Goal: Task Accomplishment & Management: Use online tool/utility

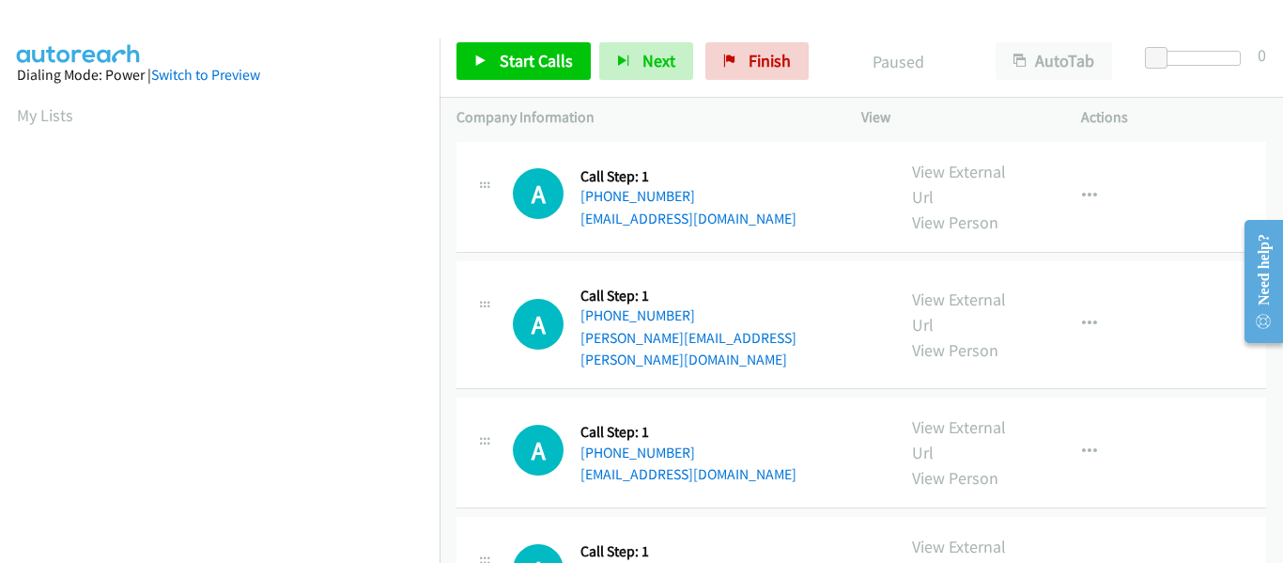
scroll to position [491, 0]
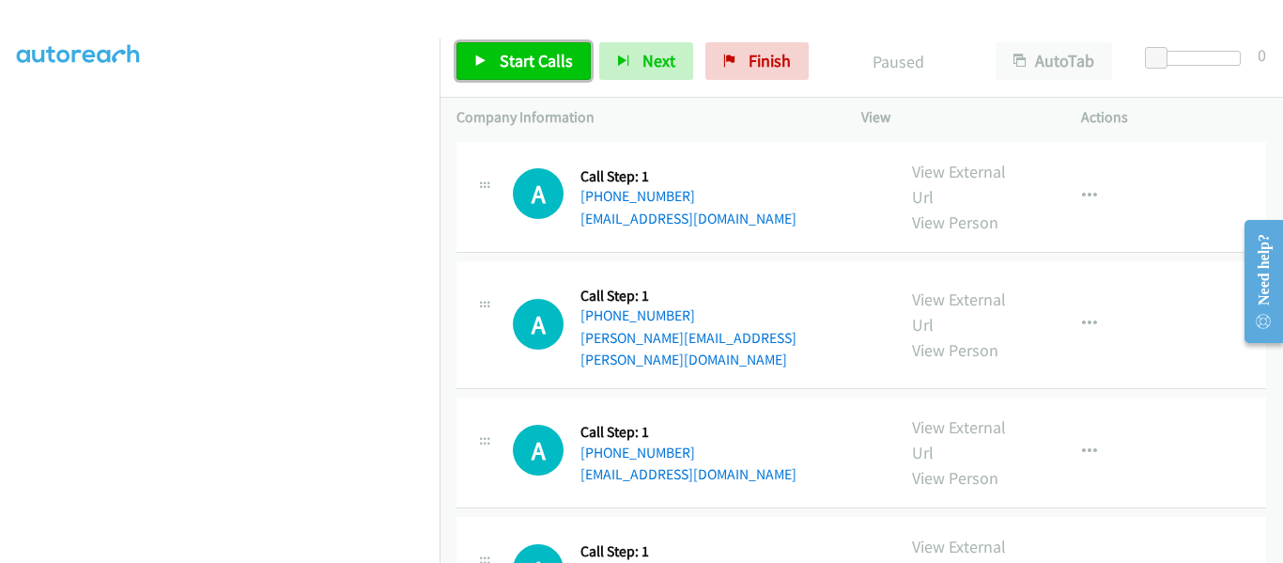
click at [482, 69] on link "Start Calls" at bounding box center [524, 61] width 134 height 38
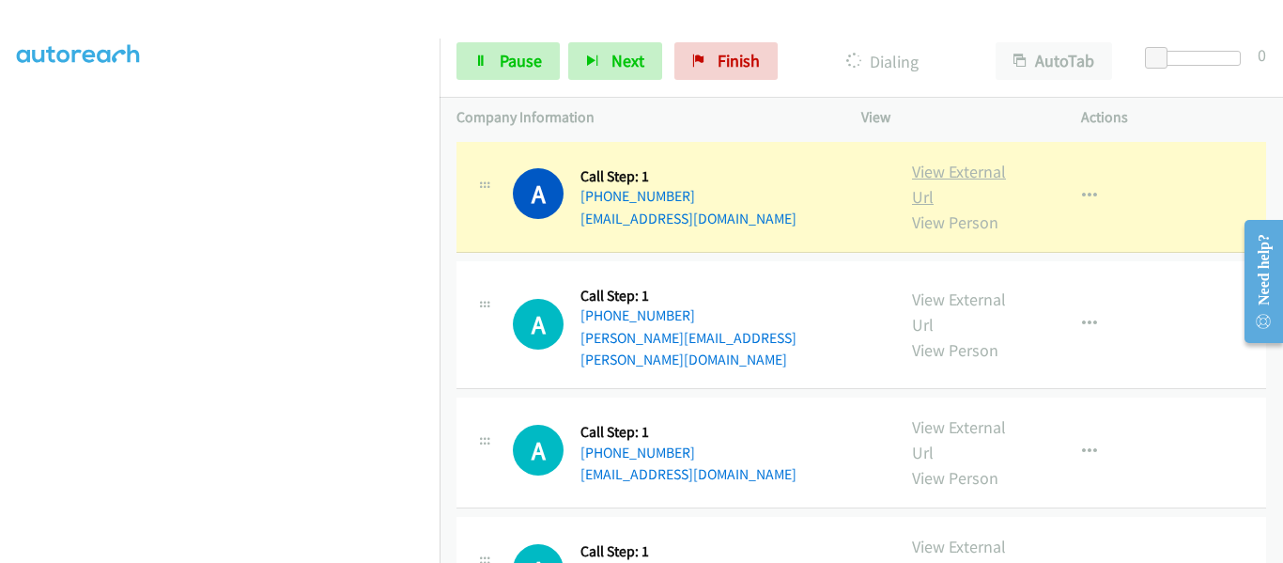
click at [951, 174] on link "View External Url" at bounding box center [959, 184] width 94 height 47
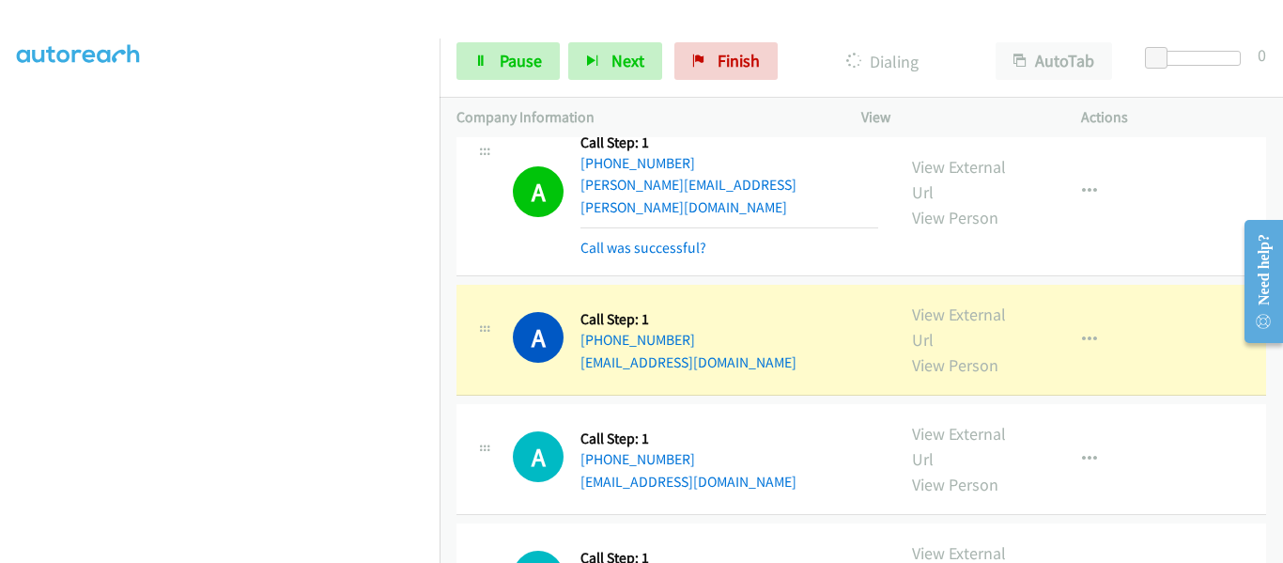
scroll to position [282, 0]
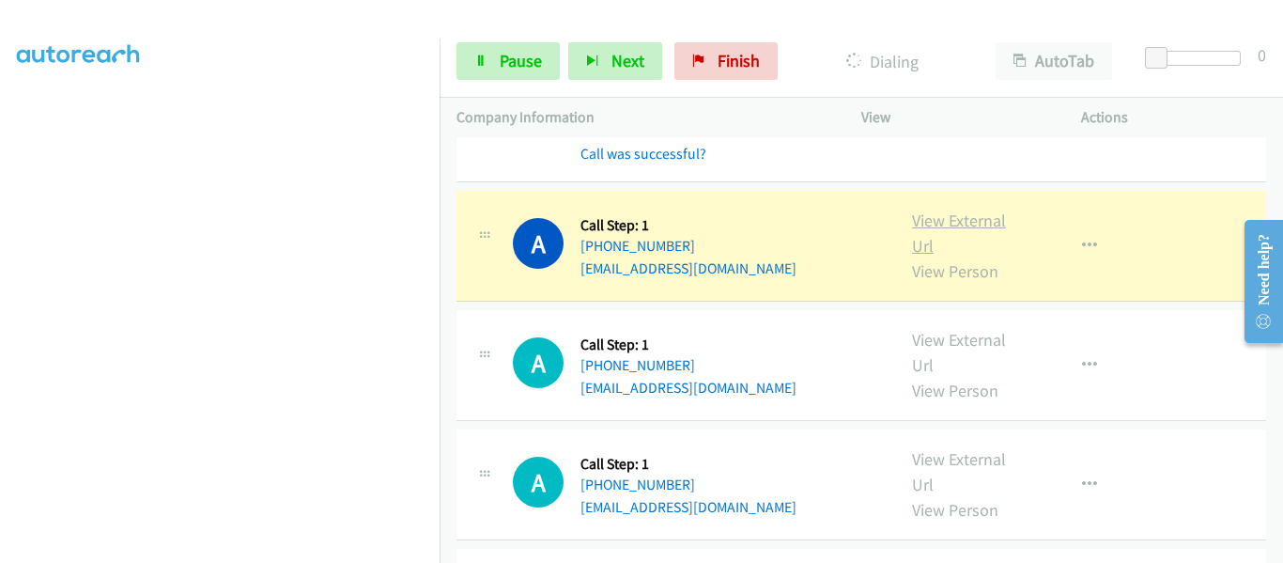
click at [943, 209] on link "View External Url" at bounding box center [959, 232] width 94 height 47
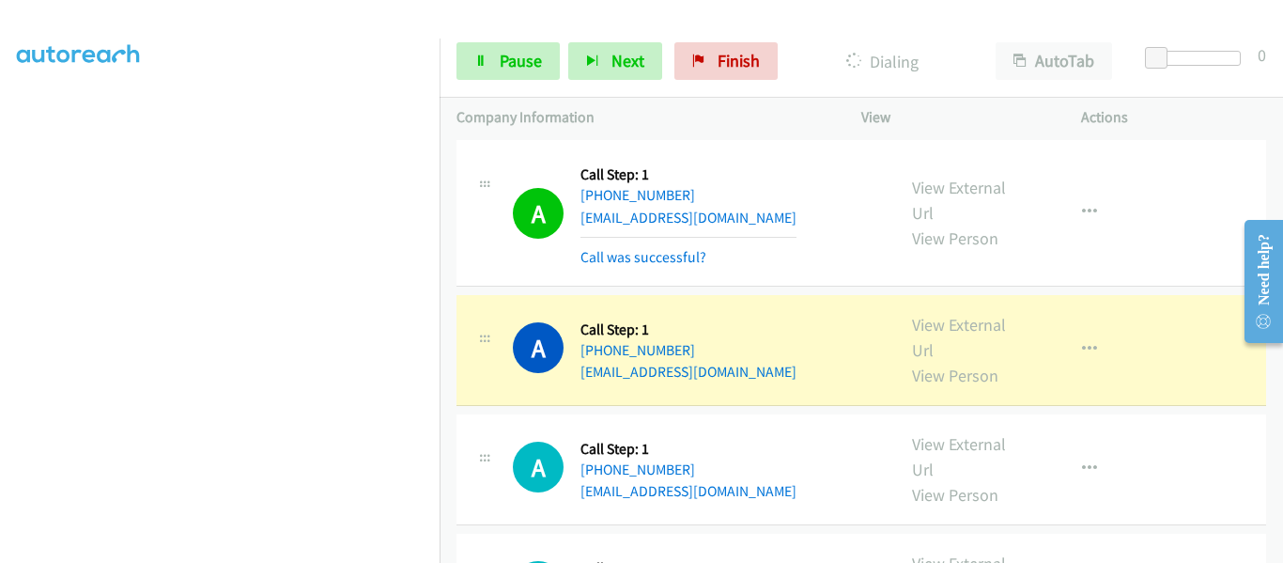
scroll to position [470, 0]
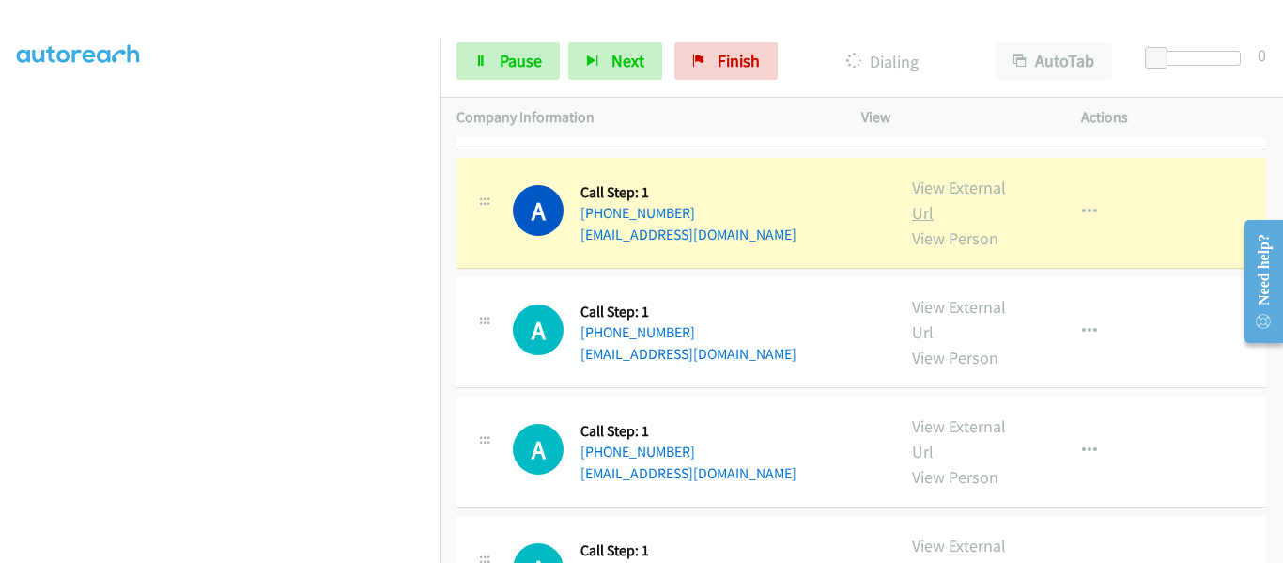
click at [941, 177] on link "View External Url" at bounding box center [959, 200] width 94 height 47
click at [504, 58] on span "Pause" at bounding box center [521, 61] width 42 height 22
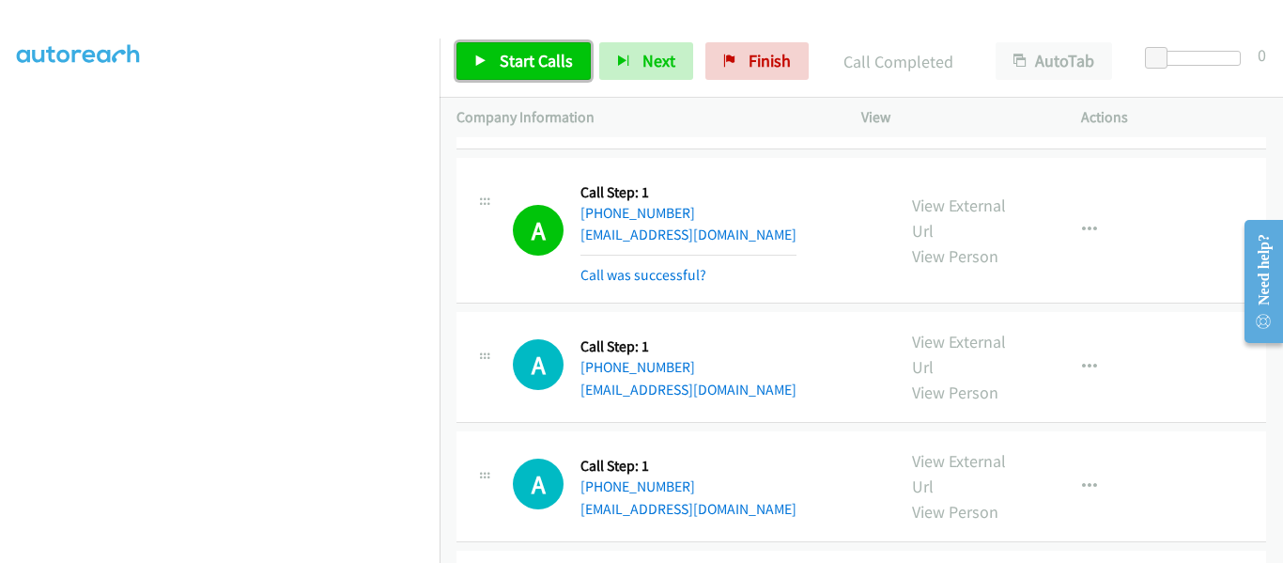
click at [478, 64] on icon at bounding box center [480, 61] width 13 height 13
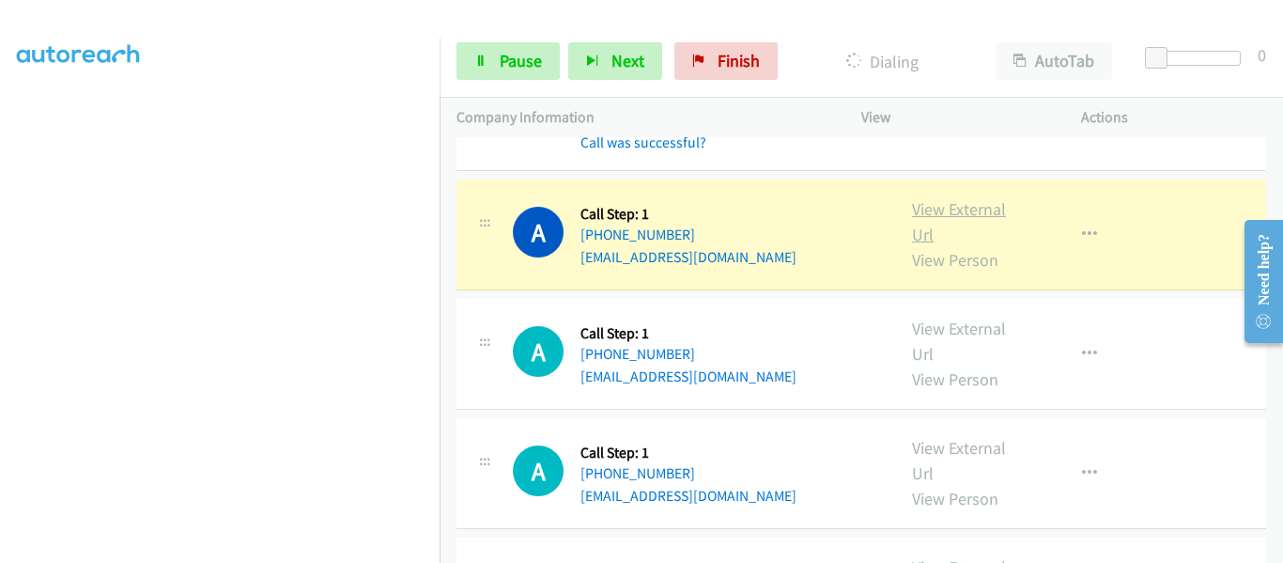
scroll to position [1409, 0]
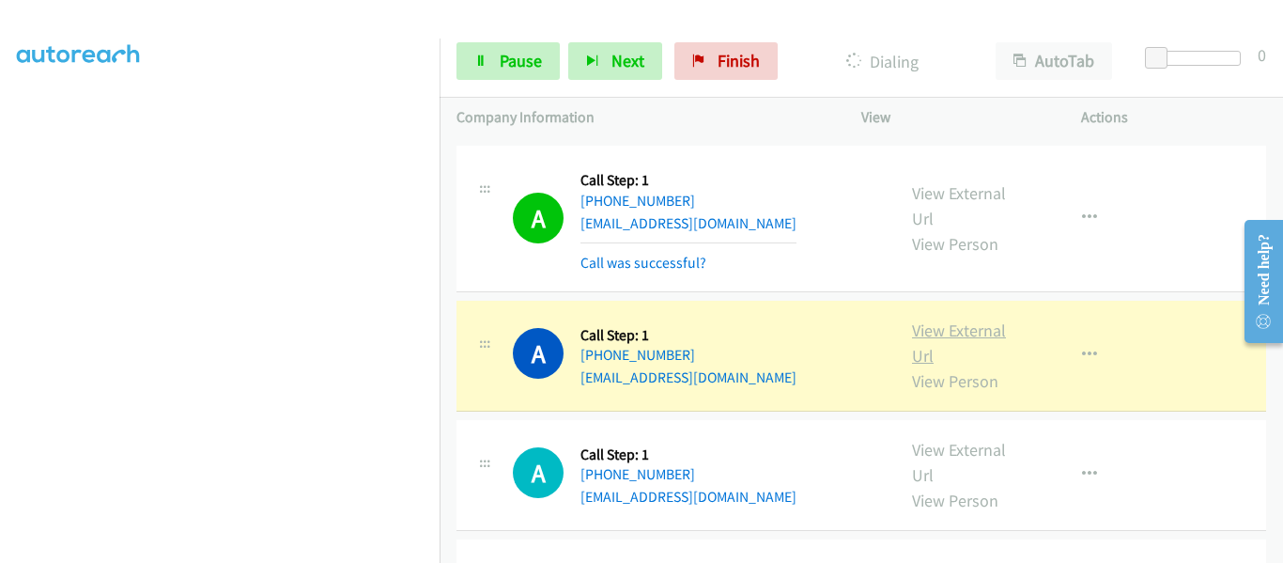
click at [951, 319] on link "View External Url" at bounding box center [959, 342] width 94 height 47
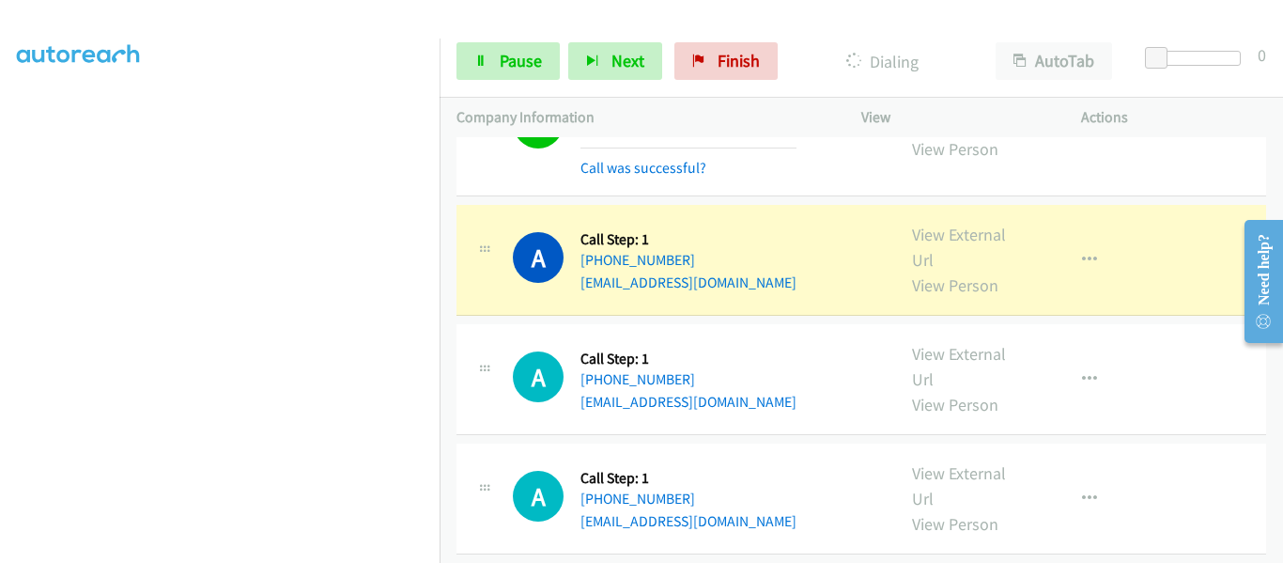
scroll to position [1691, 0]
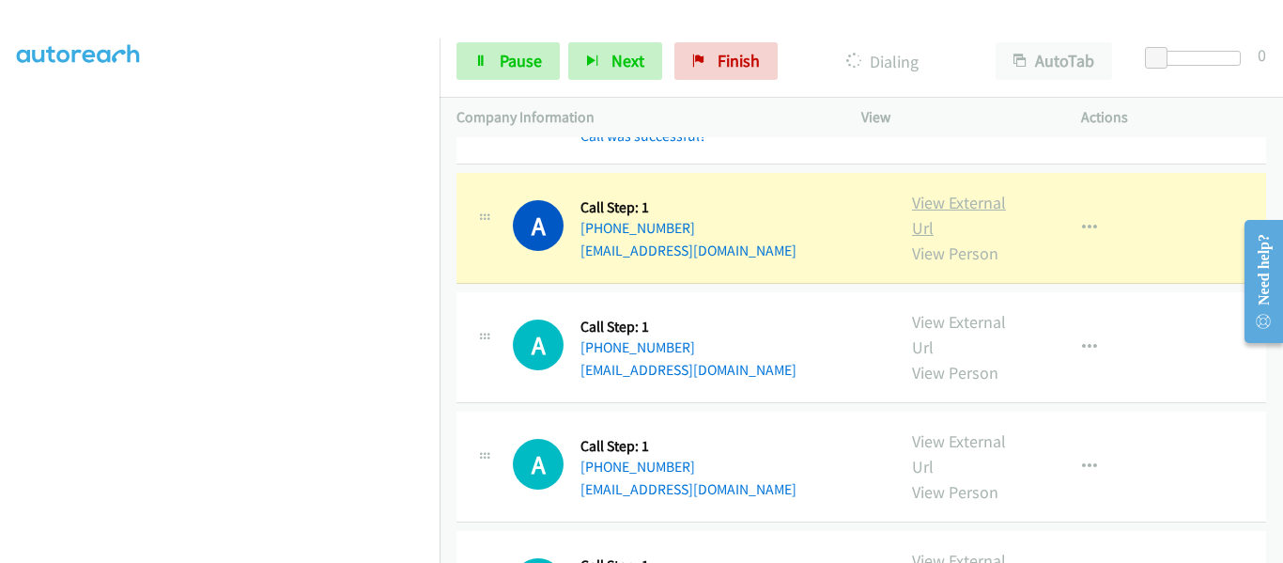
click at [933, 192] on link "View External Url" at bounding box center [959, 215] width 94 height 47
click at [502, 61] on span "Pause" at bounding box center [521, 61] width 42 height 22
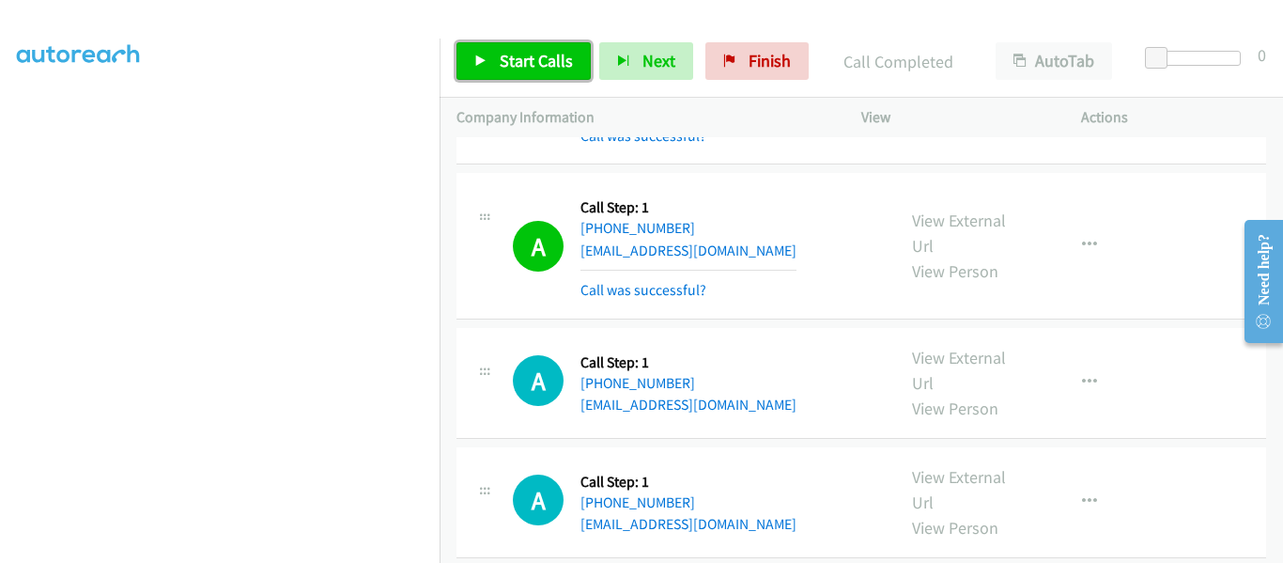
click at [471, 66] on link "Start Calls" at bounding box center [524, 61] width 134 height 38
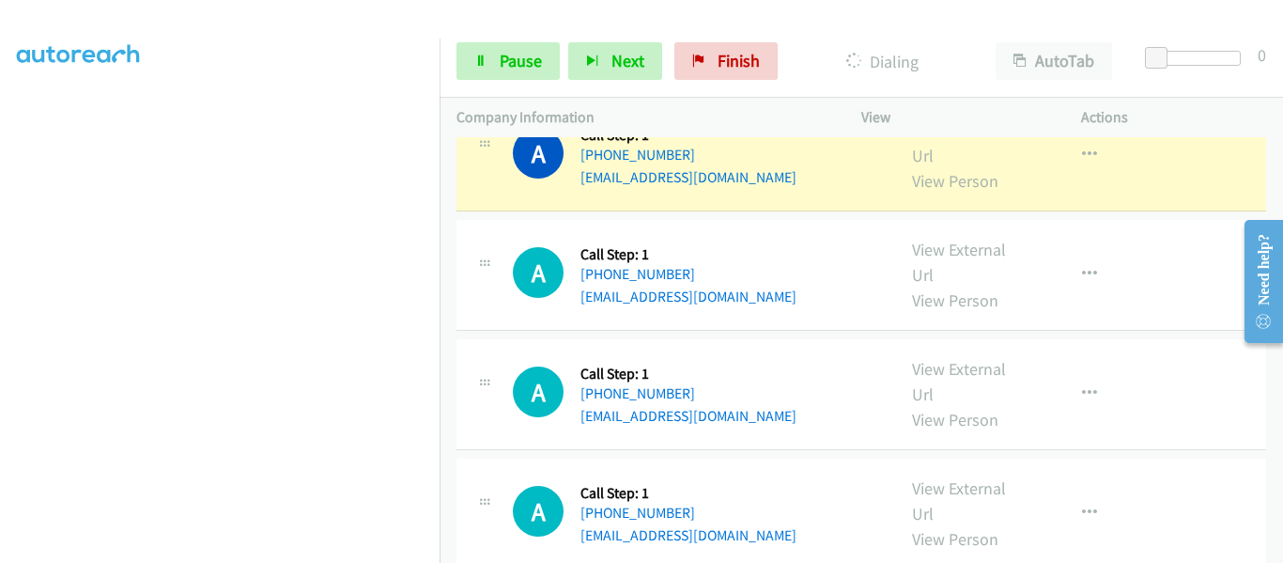
scroll to position [2349, 0]
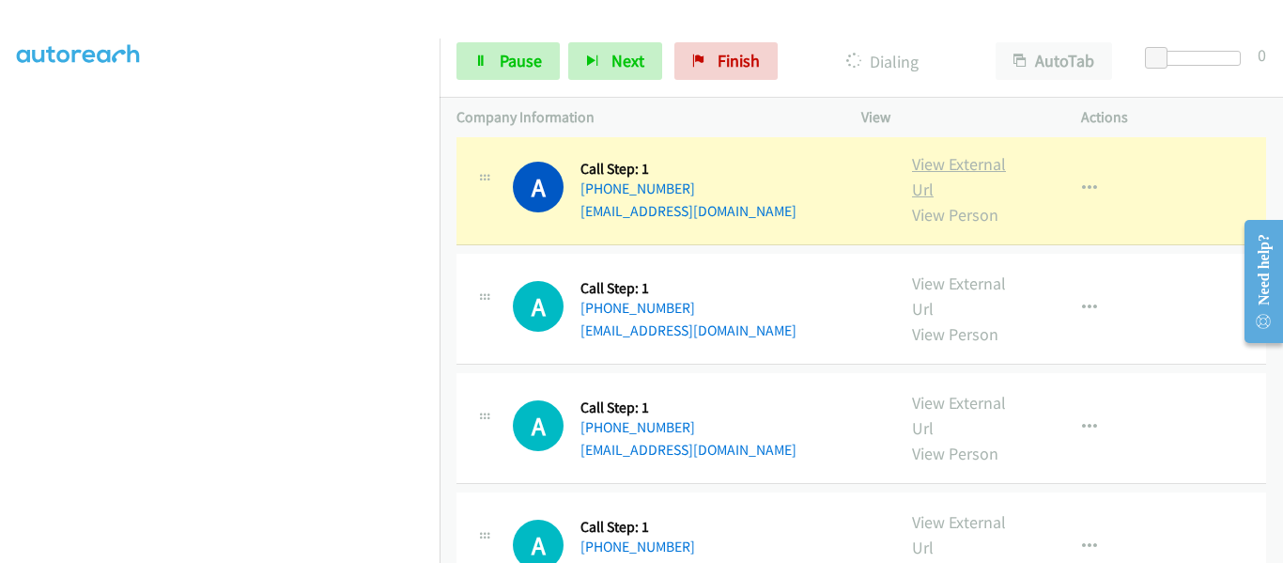
click at [942, 153] on link "View External Url" at bounding box center [959, 176] width 94 height 47
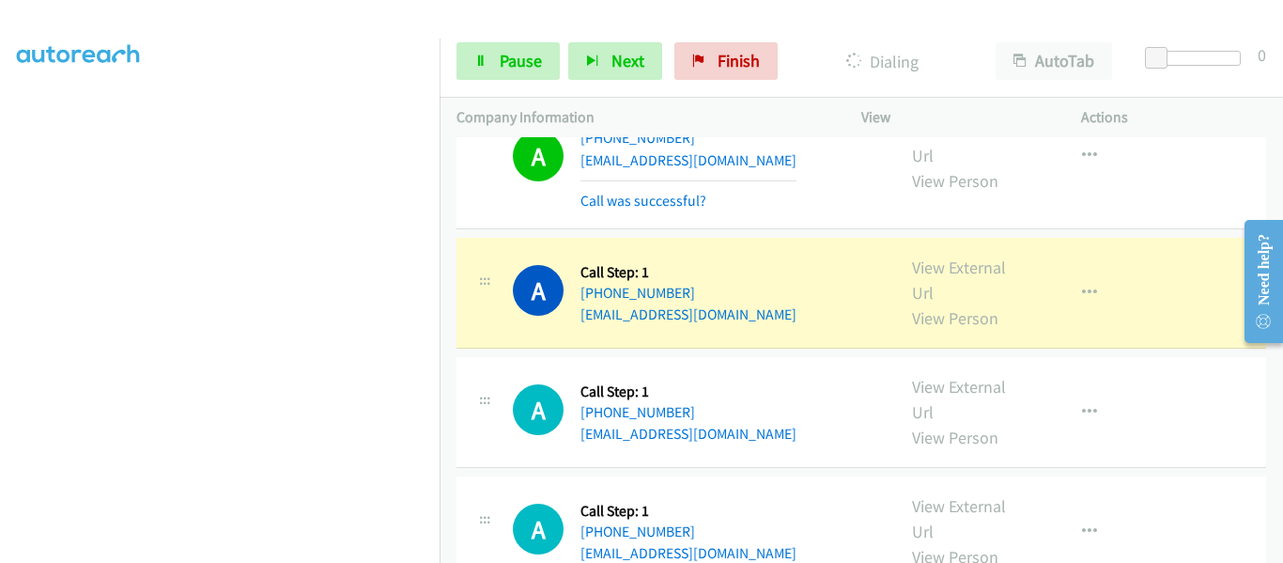
scroll to position [2419, 0]
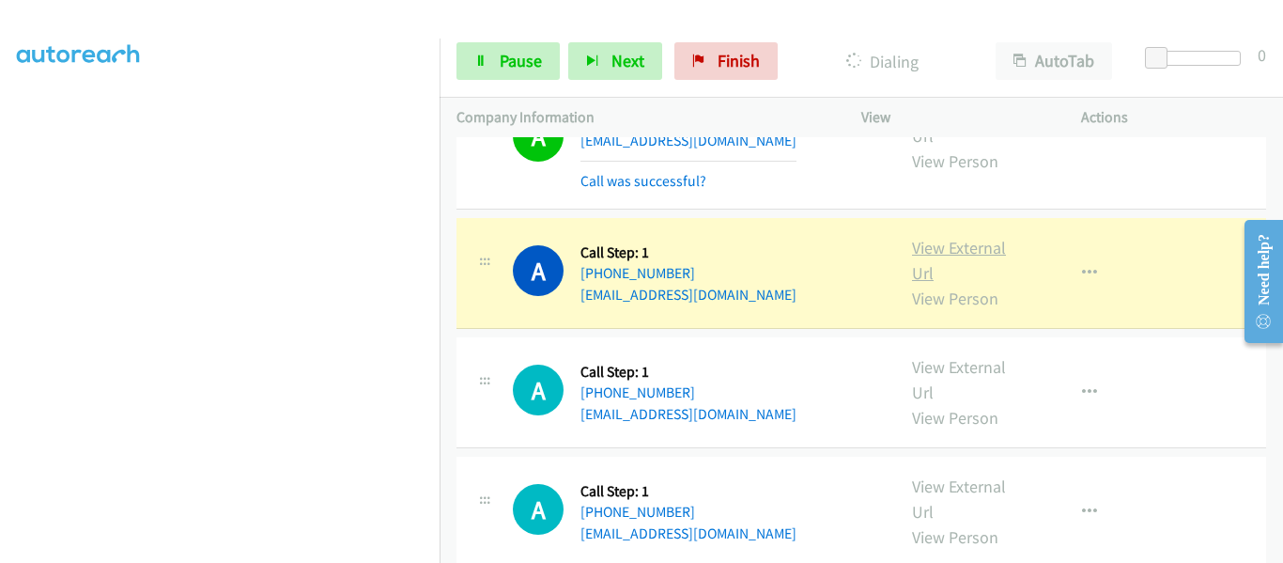
click at [966, 237] on link "View External Url" at bounding box center [959, 260] width 94 height 47
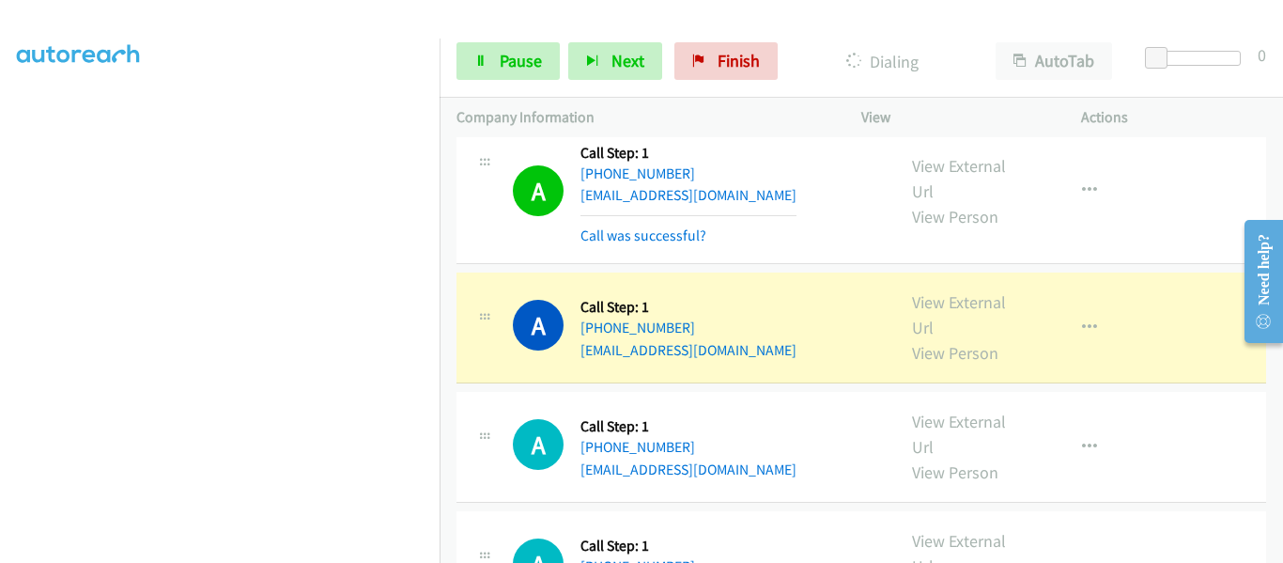
scroll to position [3077, 0]
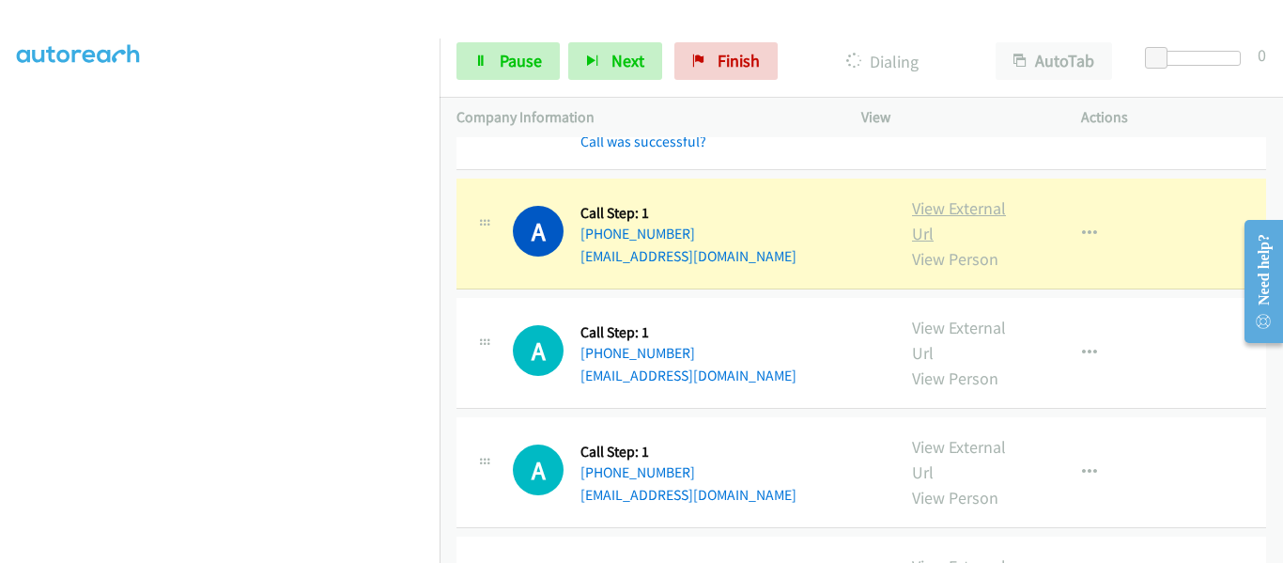
click at [958, 197] on link "View External Url" at bounding box center [959, 220] width 94 height 47
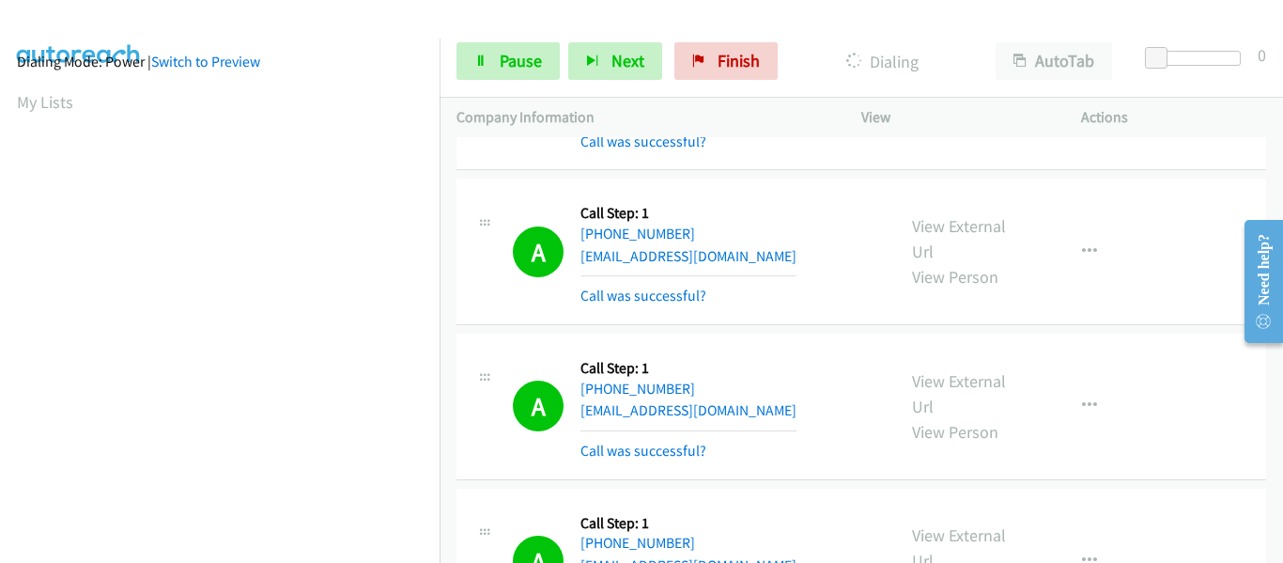
scroll to position [491, 0]
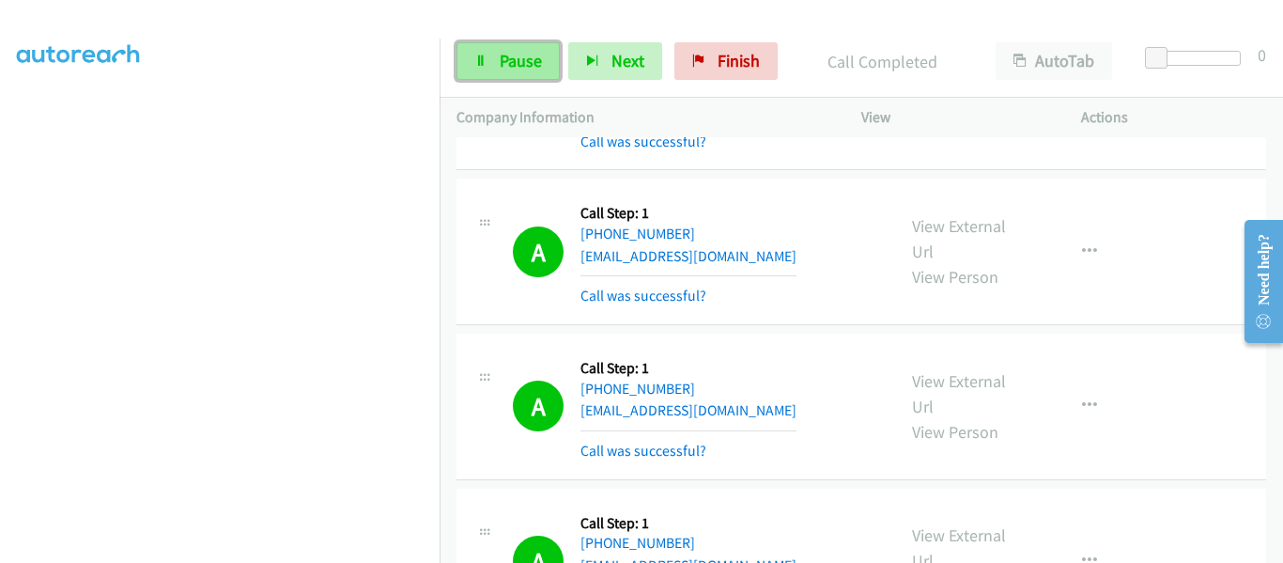
click at [509, 50] on span "Pause" at bounding box center [521, 61] width 42 height 22
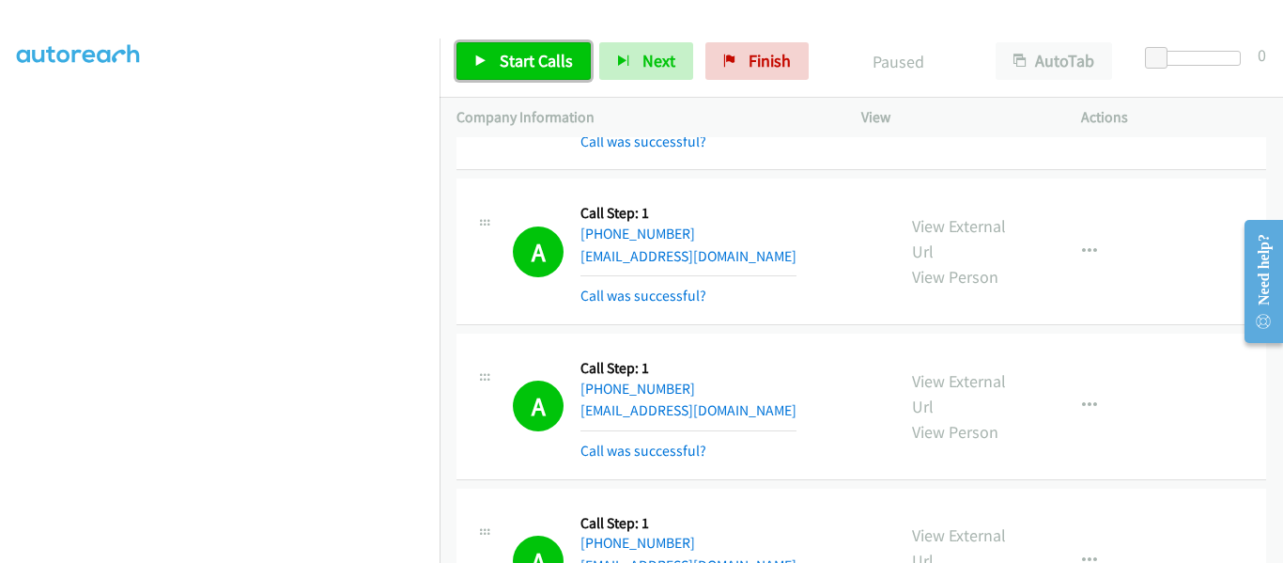
click at [495, 65] on link "Start Calls" at bounding box center [524, 61] width 134 height 38
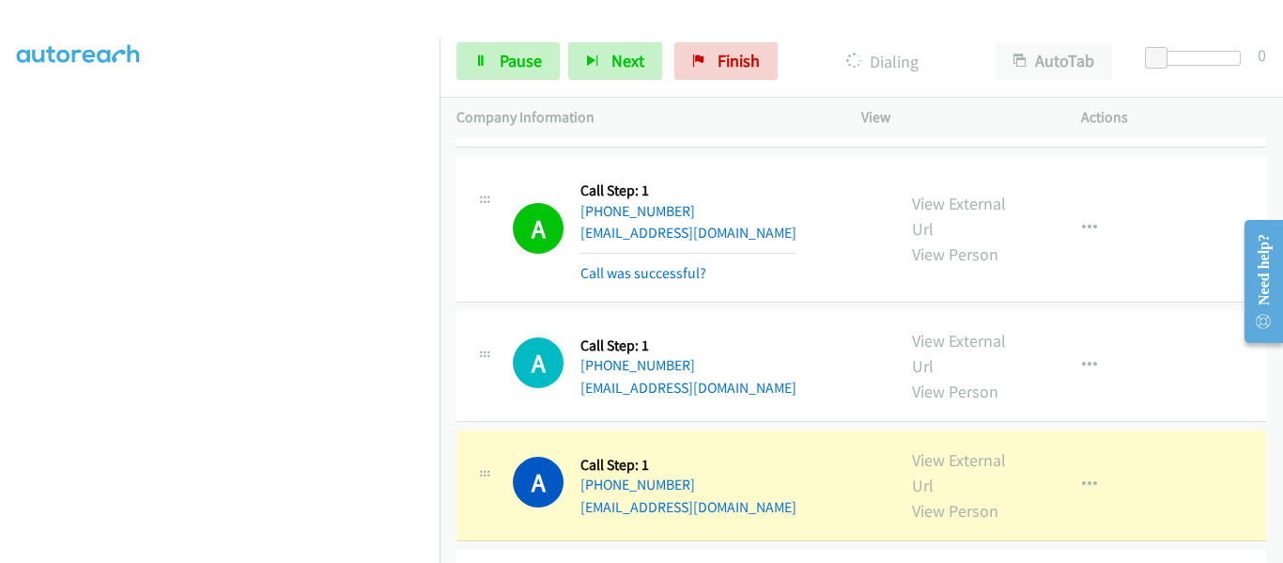
scroll to position [4392, 0]
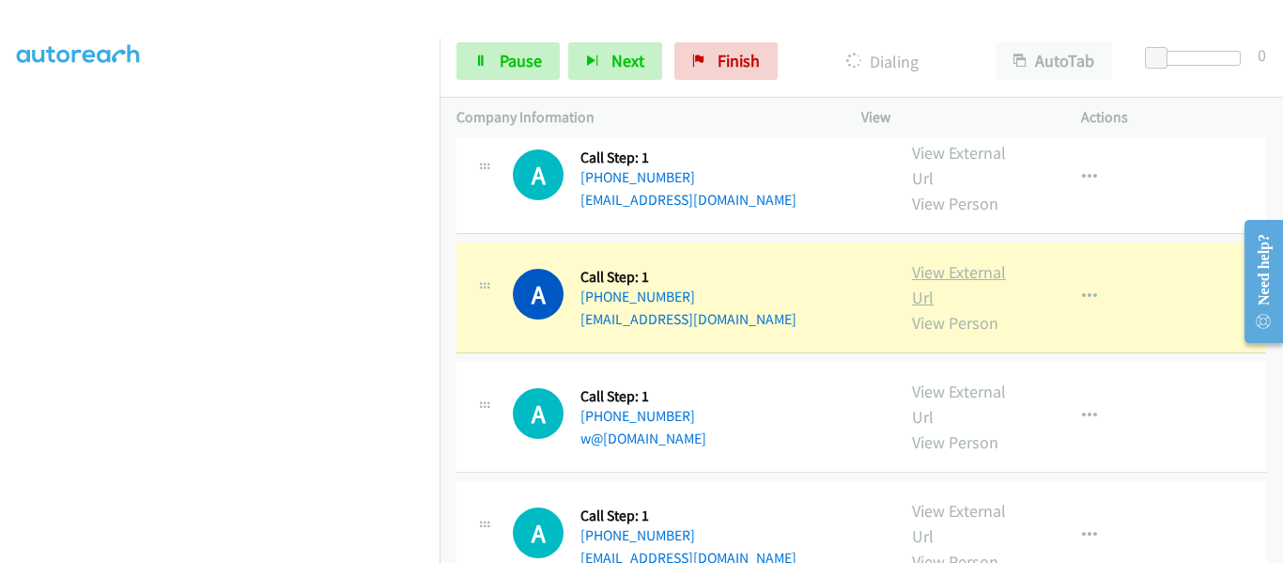
click at [945, 261] on link "View External Url" at bounding box center [959, 284] width 94 height 47
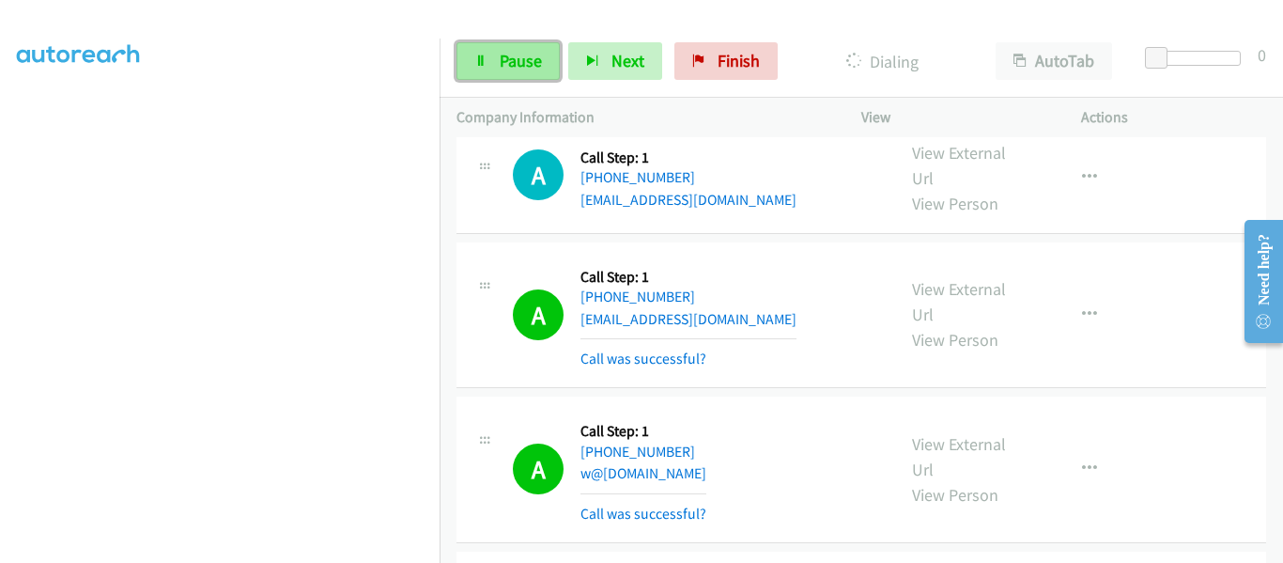
click at [519, 64] on span "Pause" at bounding box center [521, 61] width 42 height 22
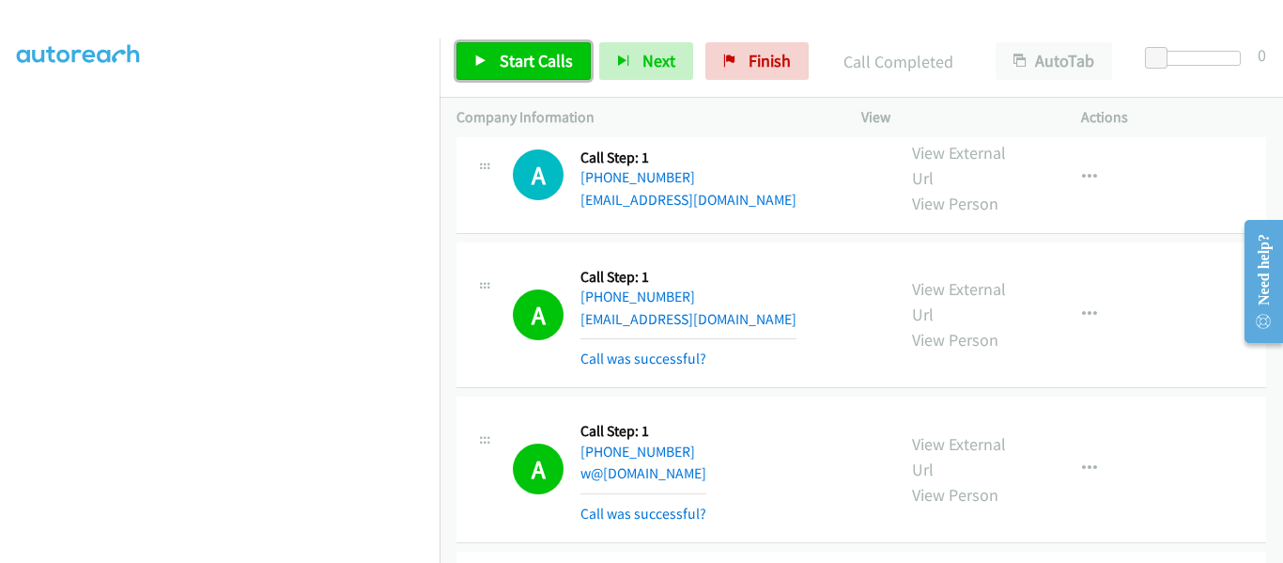
click at [476, 65] on icon at bounding box center [480, 61] width 13 height 13
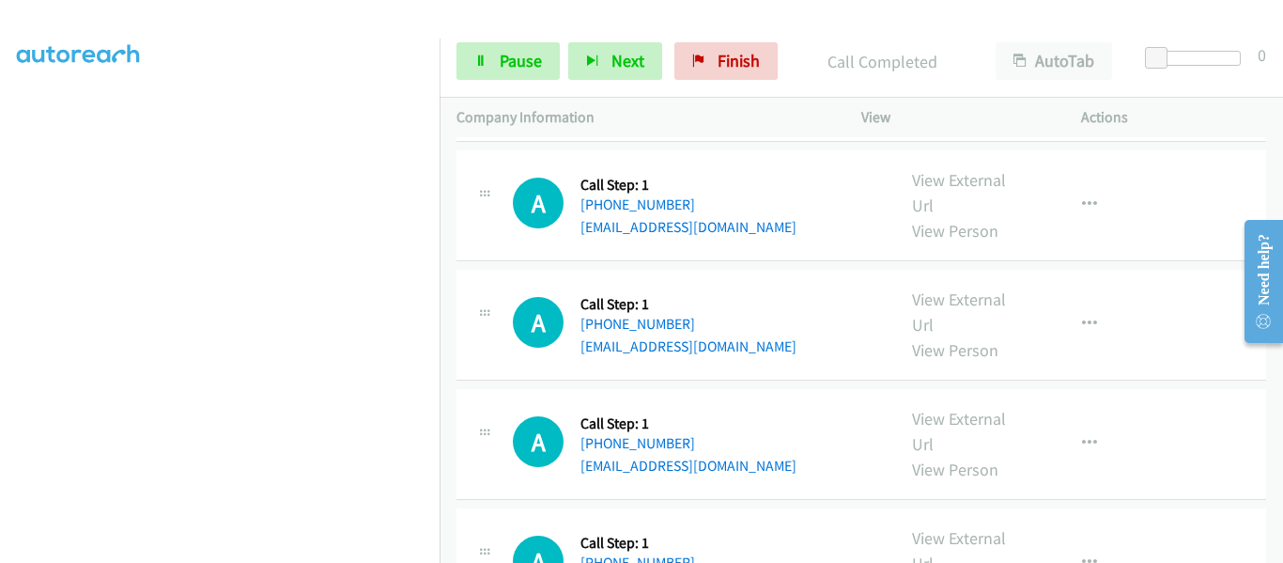
scroll to position [10544, 0]
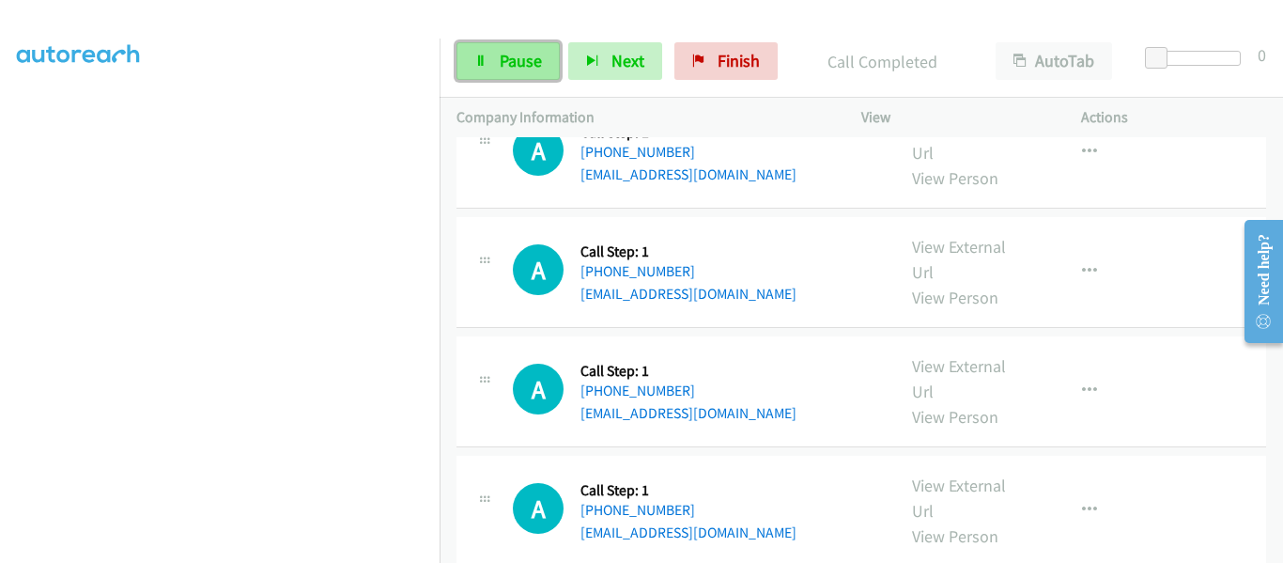
click at [491, 67] on link "Pause" at bounding box center [508, 61] width 103 height 38
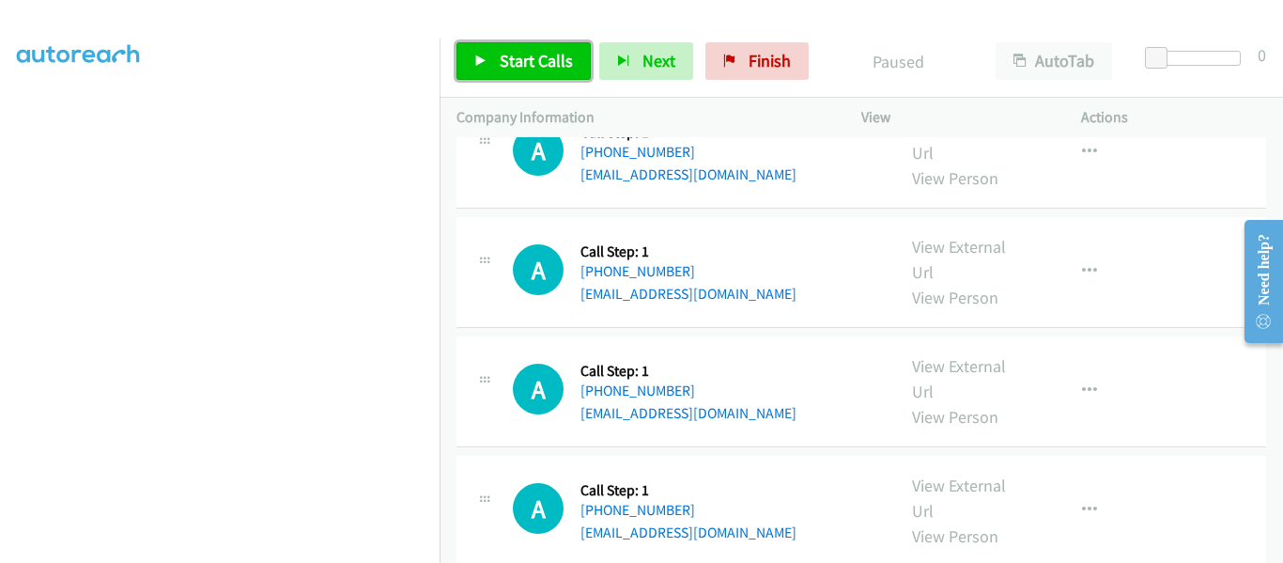
click at [482, 66] on icon at bounding box center [480, 61] width 13 height 13
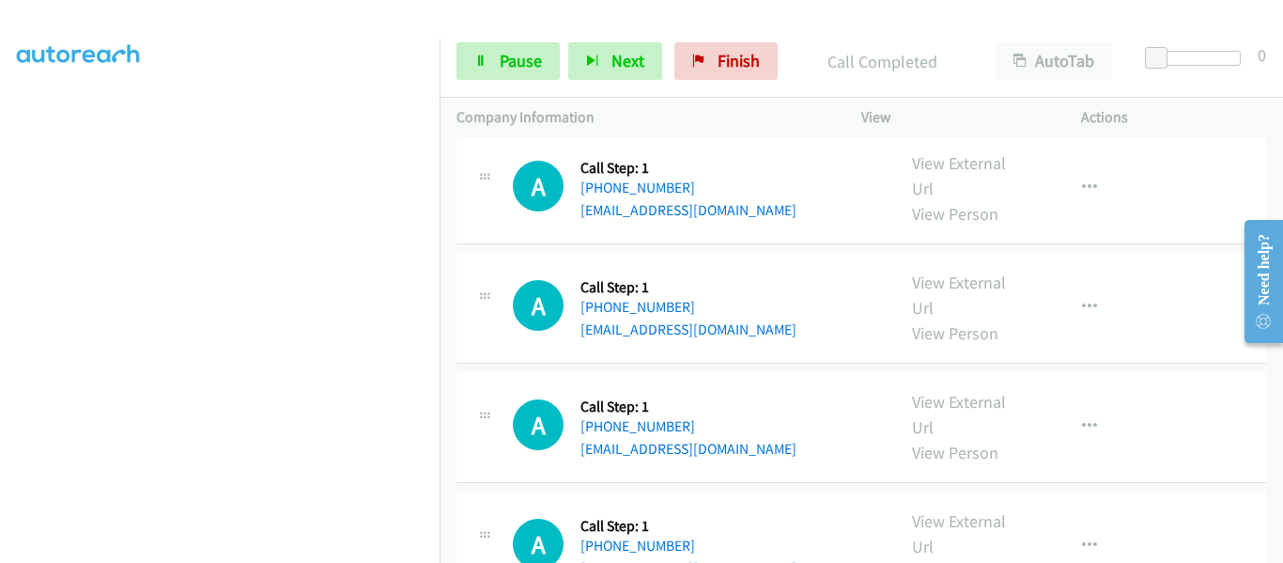
scroll to position [10614, 0]
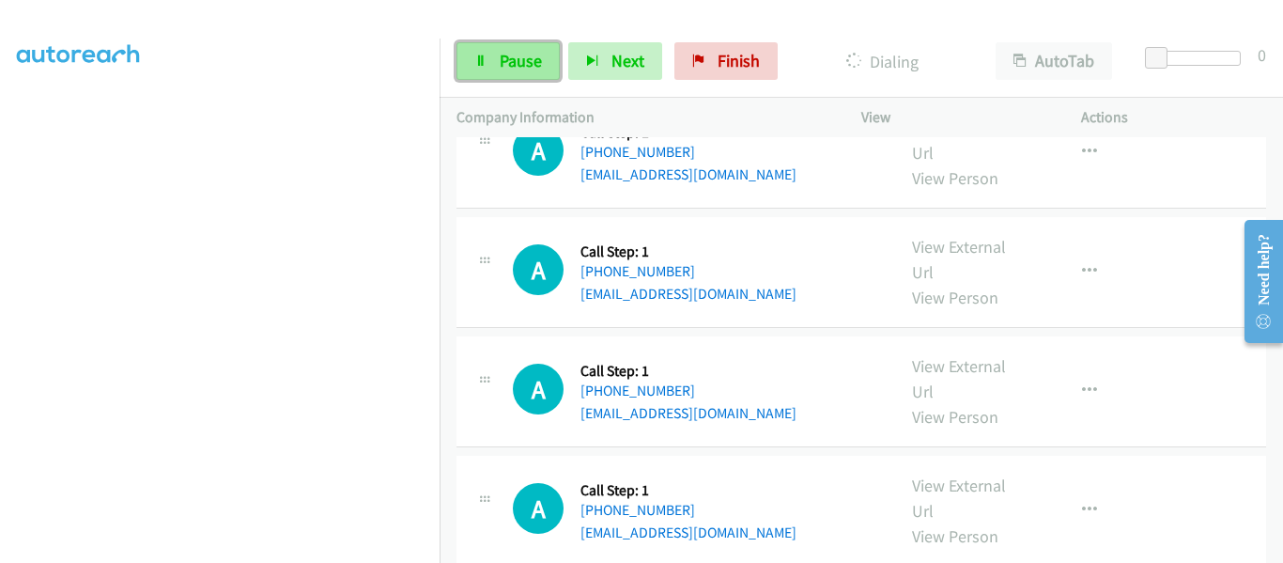
click at [493, 67] on link "Pause" at bounding box center [508, 61] width 103 height 38
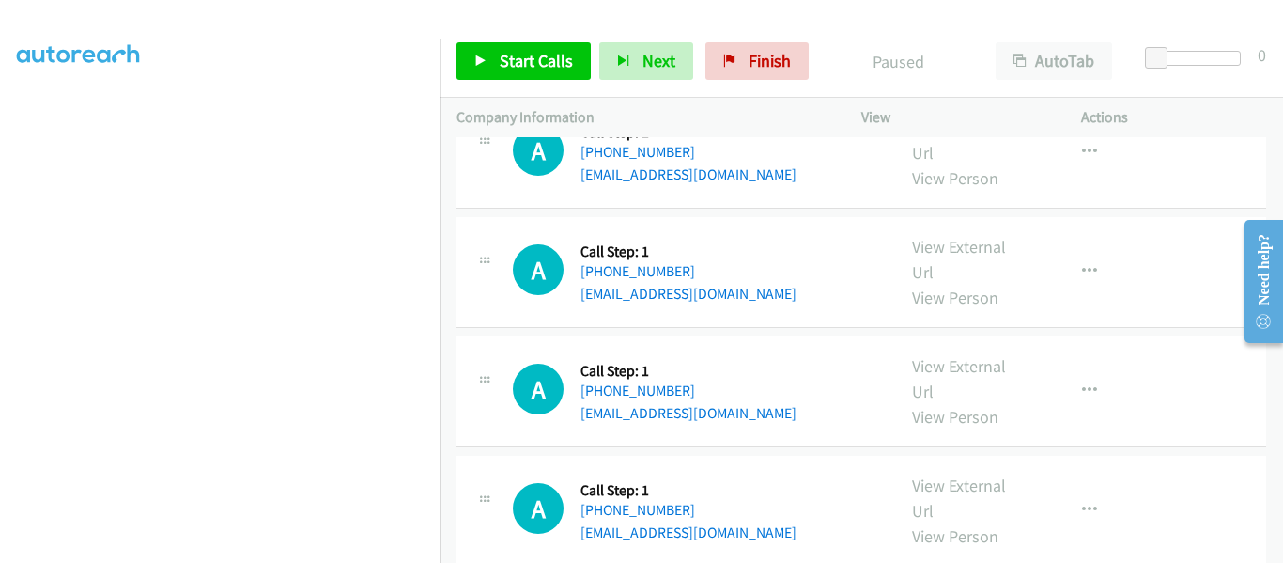
scroll to position [10649, 0]
click at [478, 62] on icon at bounding box center [480, 61] width 13 height 13
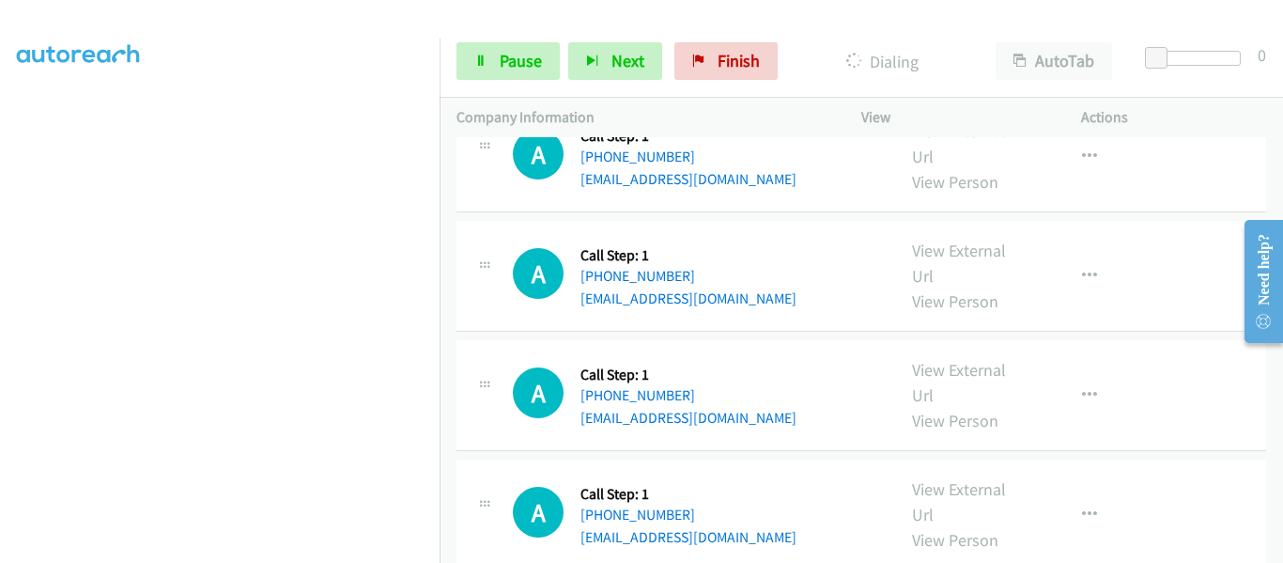
scroll to position [10755, 0]
click at [493, 61] on link "Pause" at bounding box center [508, 61] width 103 height 38
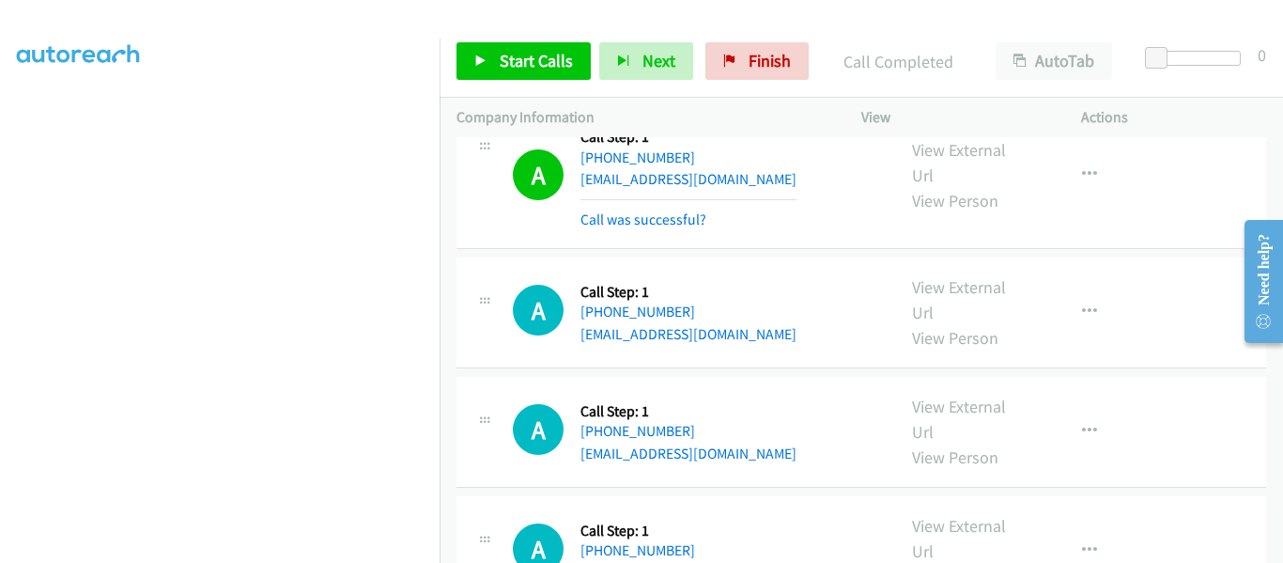
scroll to position [10791, 0]
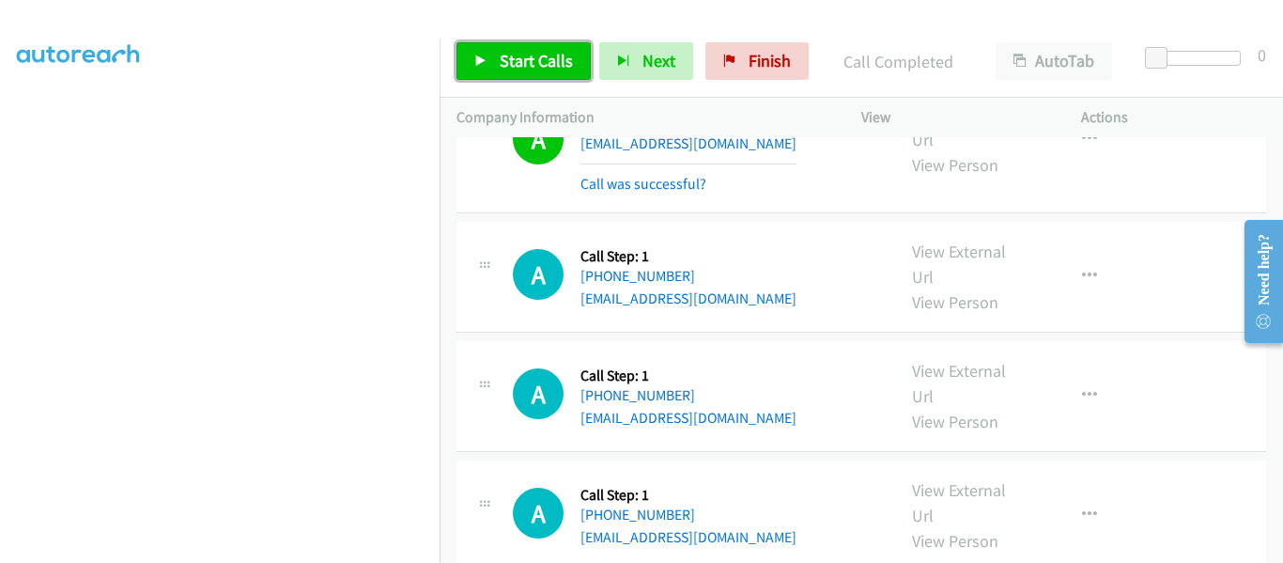
click at [478, 57] on icon at bounding box center [480, 61] width 13 height 13
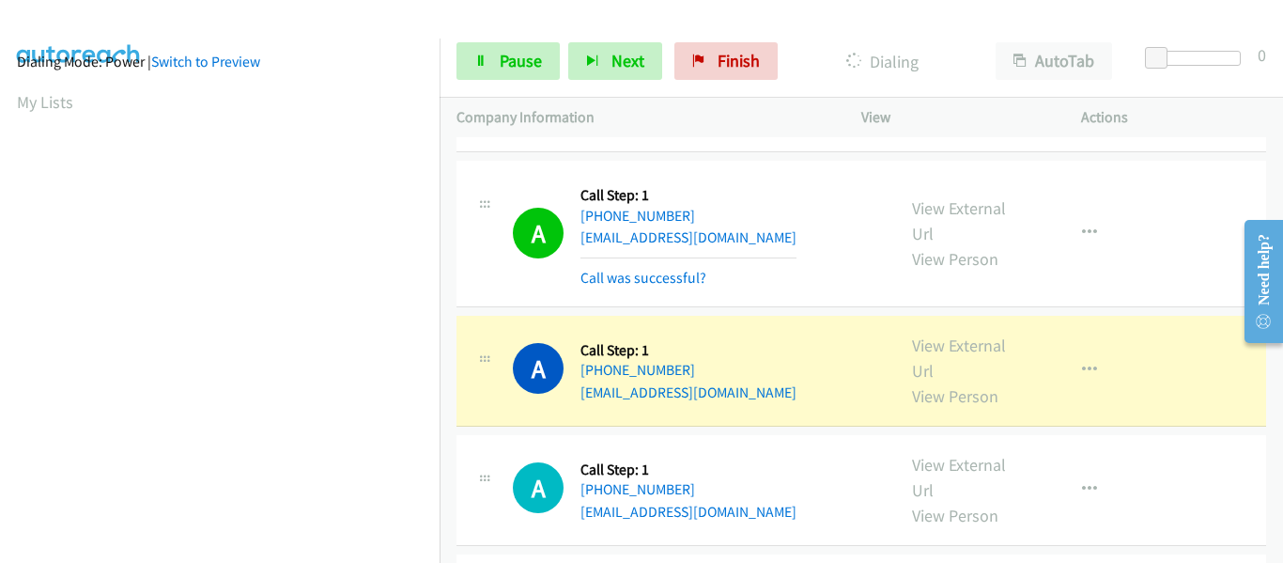
scroll to position [491, 0]
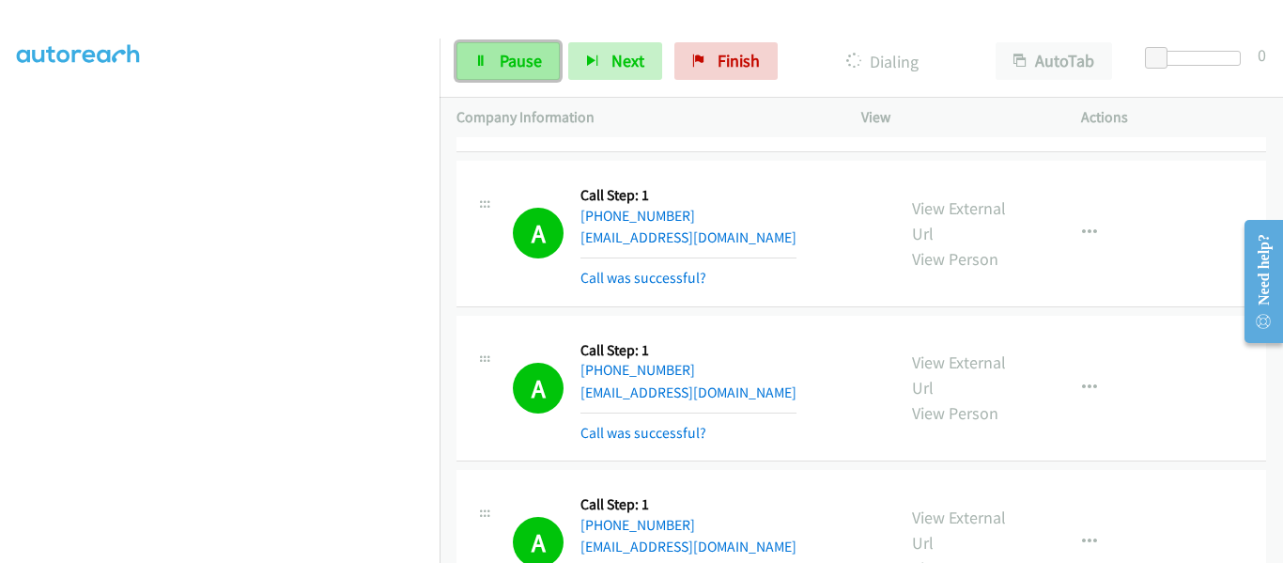
click at [483, 64] on icon at bounding box center [480, 61] width 13 height 13
